Goal: Navigation & Orientation: Find specific page/section

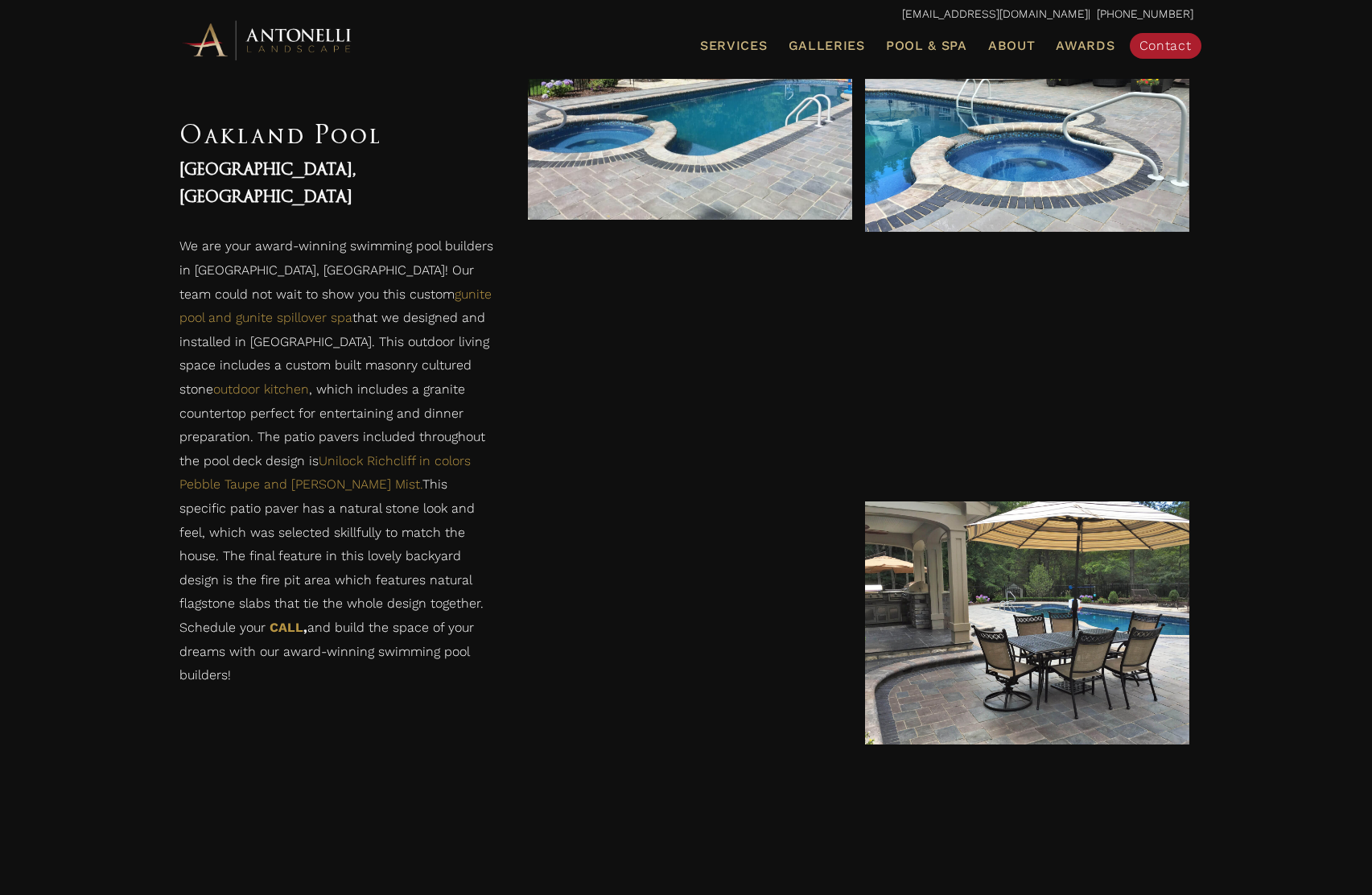
scroll to position [679, 0]
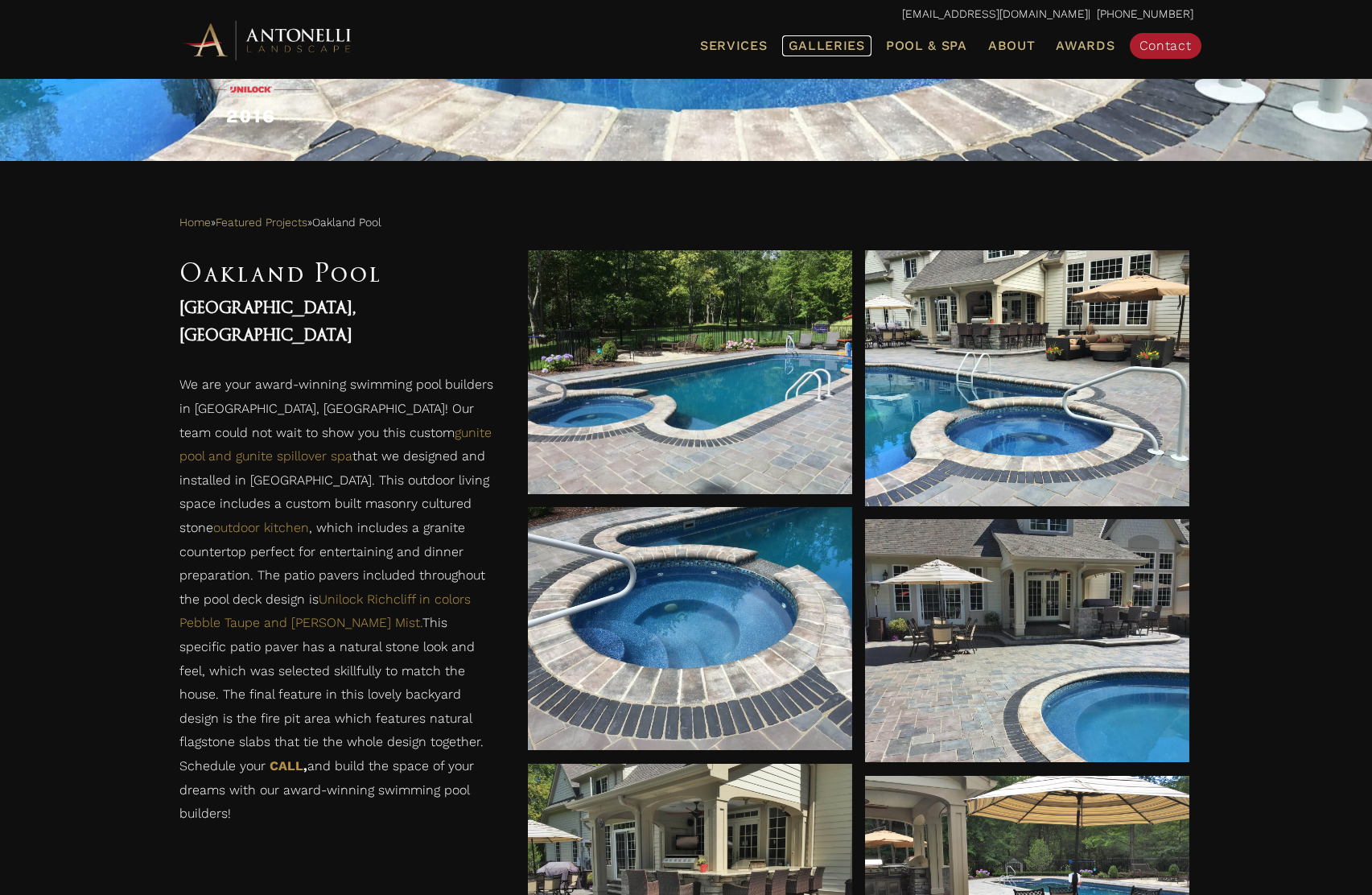
click at [838, 46] on span "Galleries" at bounding box center [827, 45] width 77 height 16
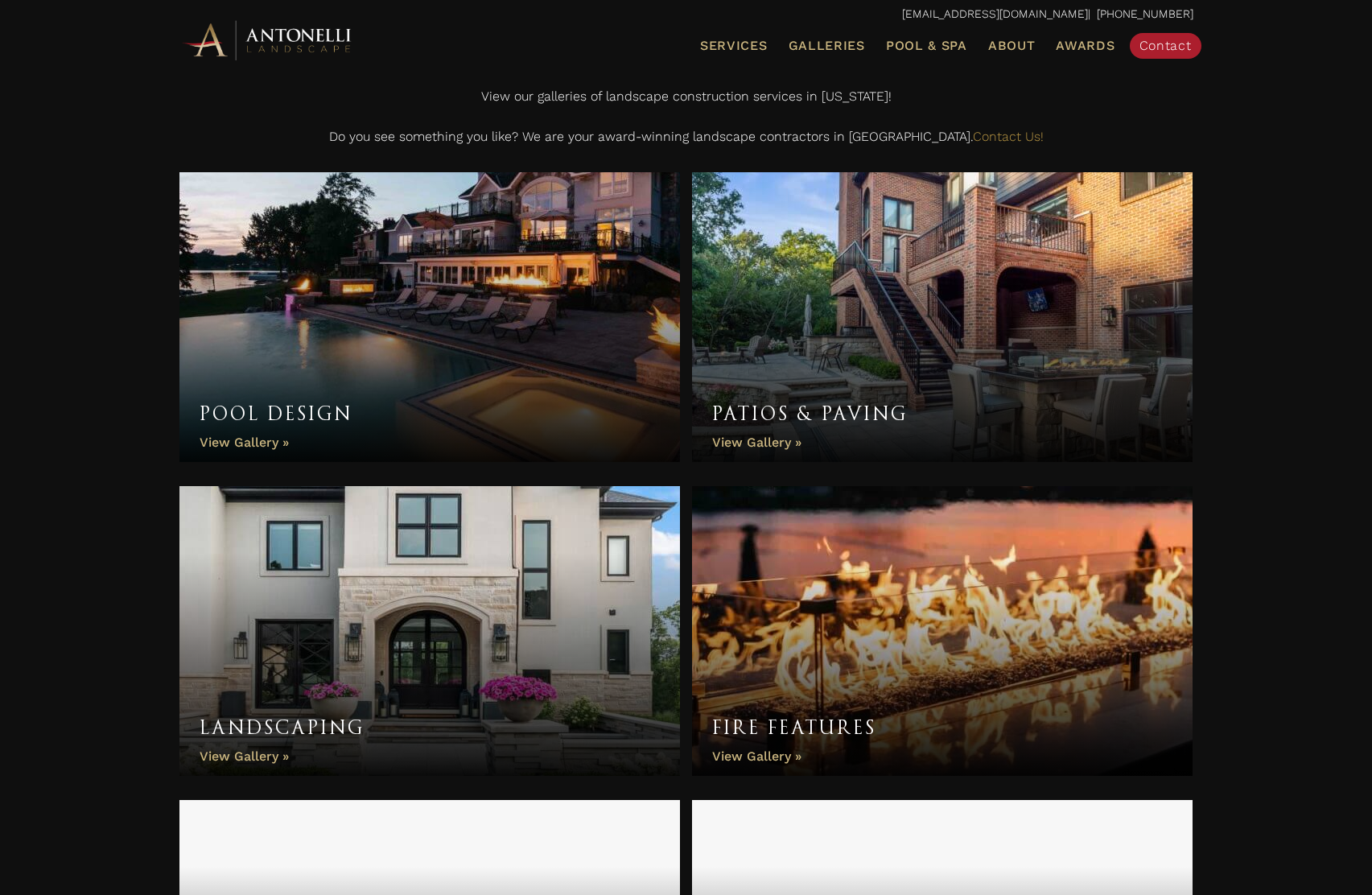
scroll to position [483, 0]
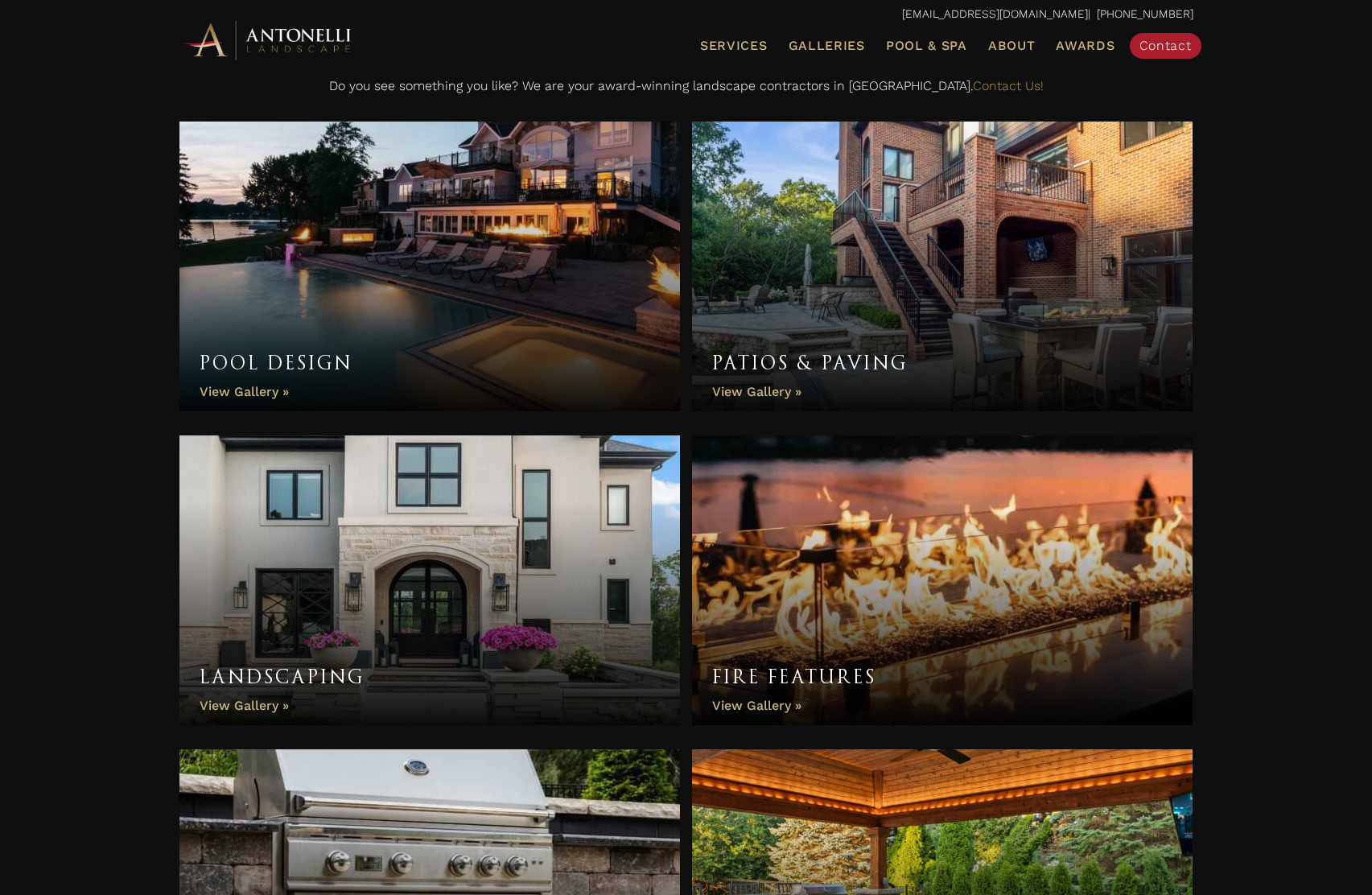
click at [256, 376] on link "Pool Design" at bounding box center [430, 266] width 501 height 290
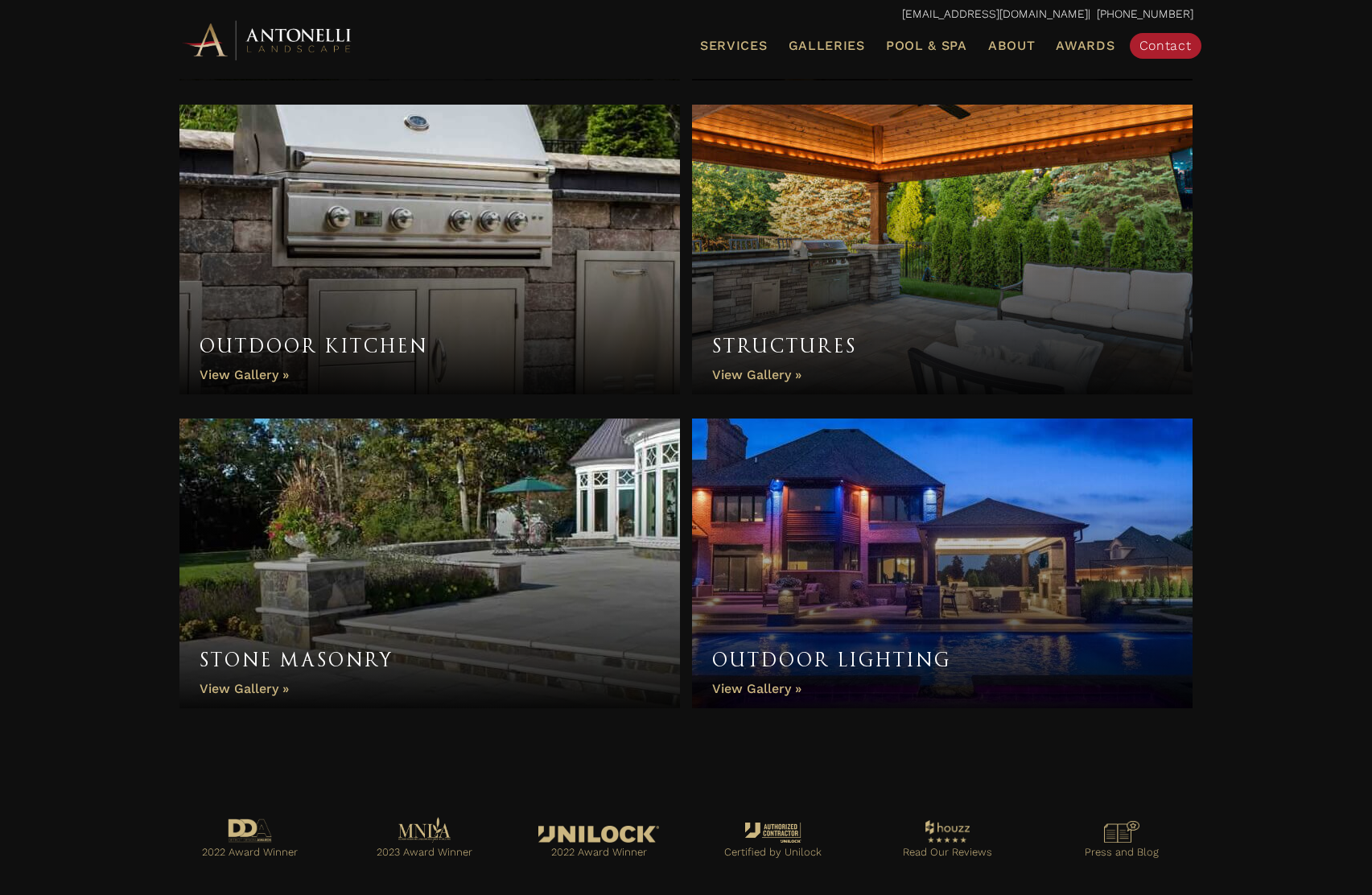
scroll to position [1158, 0]
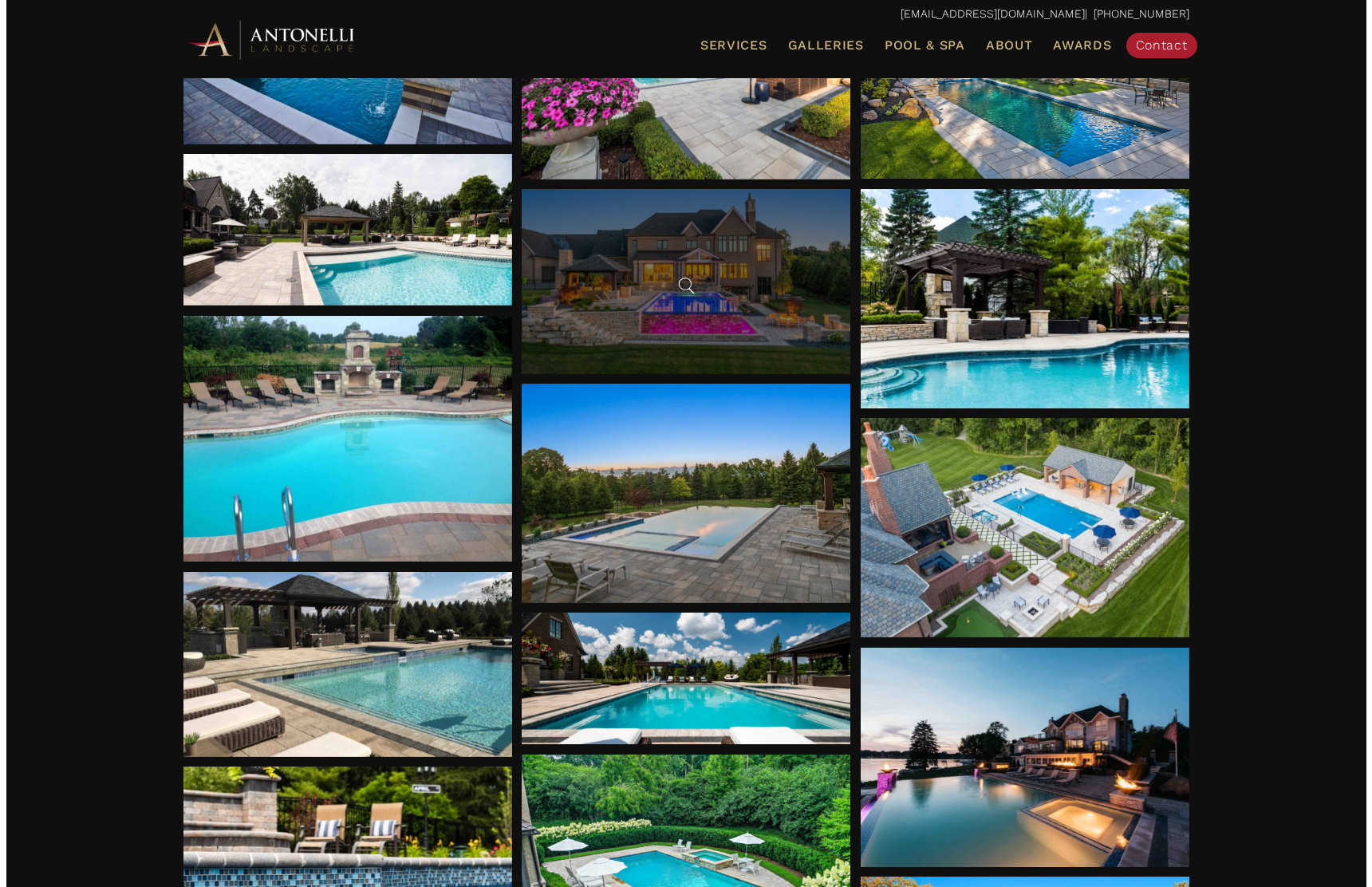
scroll to position [399, 0]
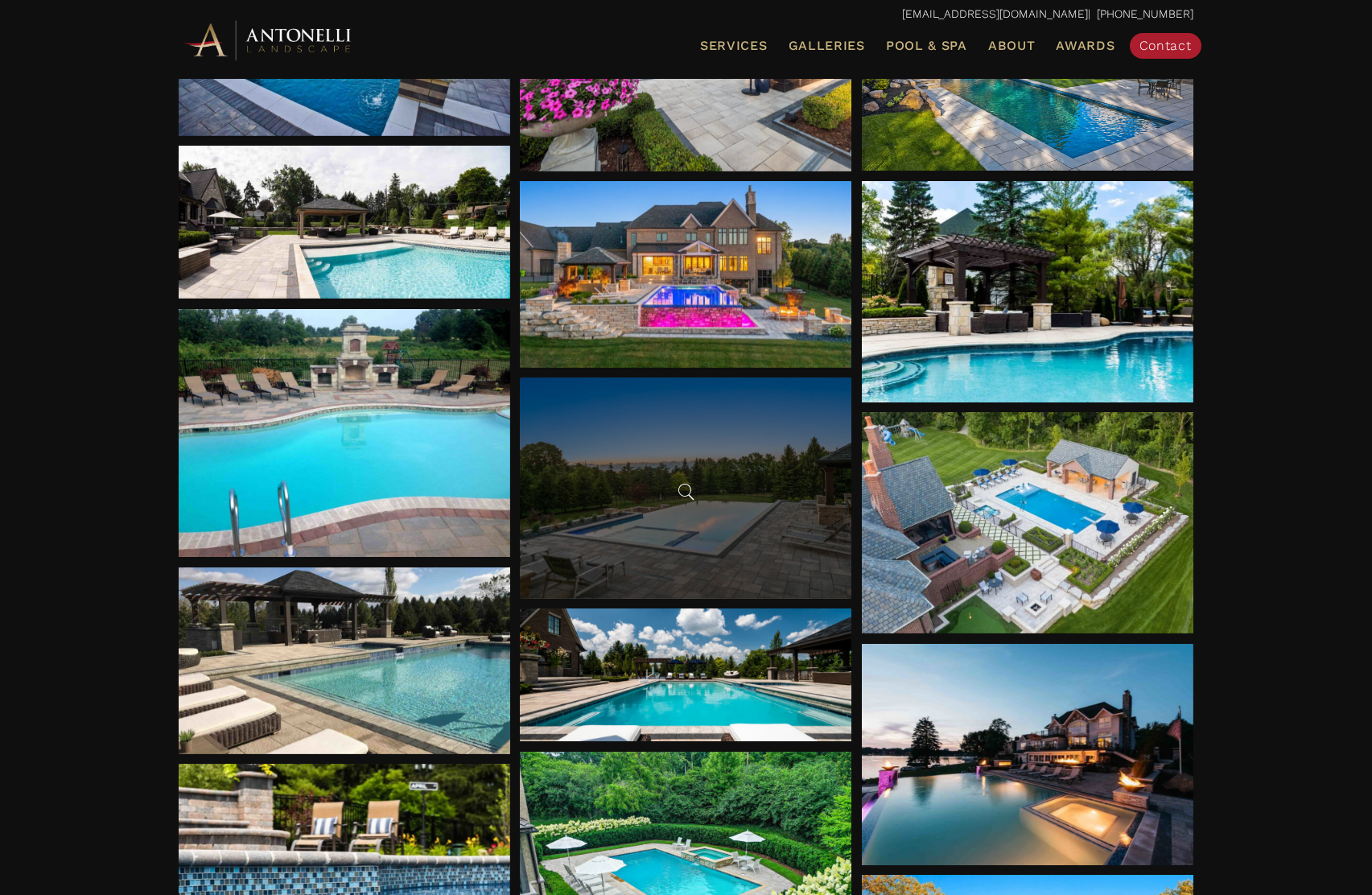
click at [690, 538] on div at bounding box center [686, 488] width 331 height 221
